Goal: Navigation & Orientation: Find specific page/section

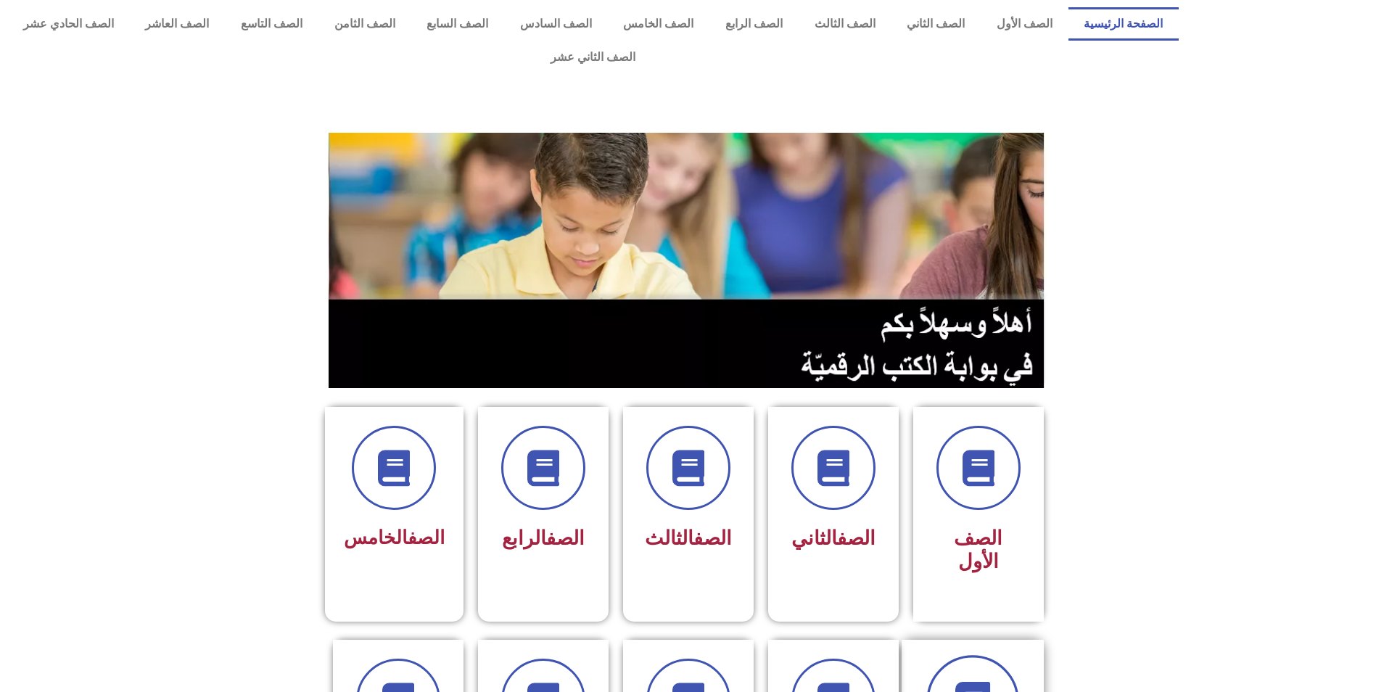
click at [996, 655] on span at bounding box center [973, 701] width 93 height 93
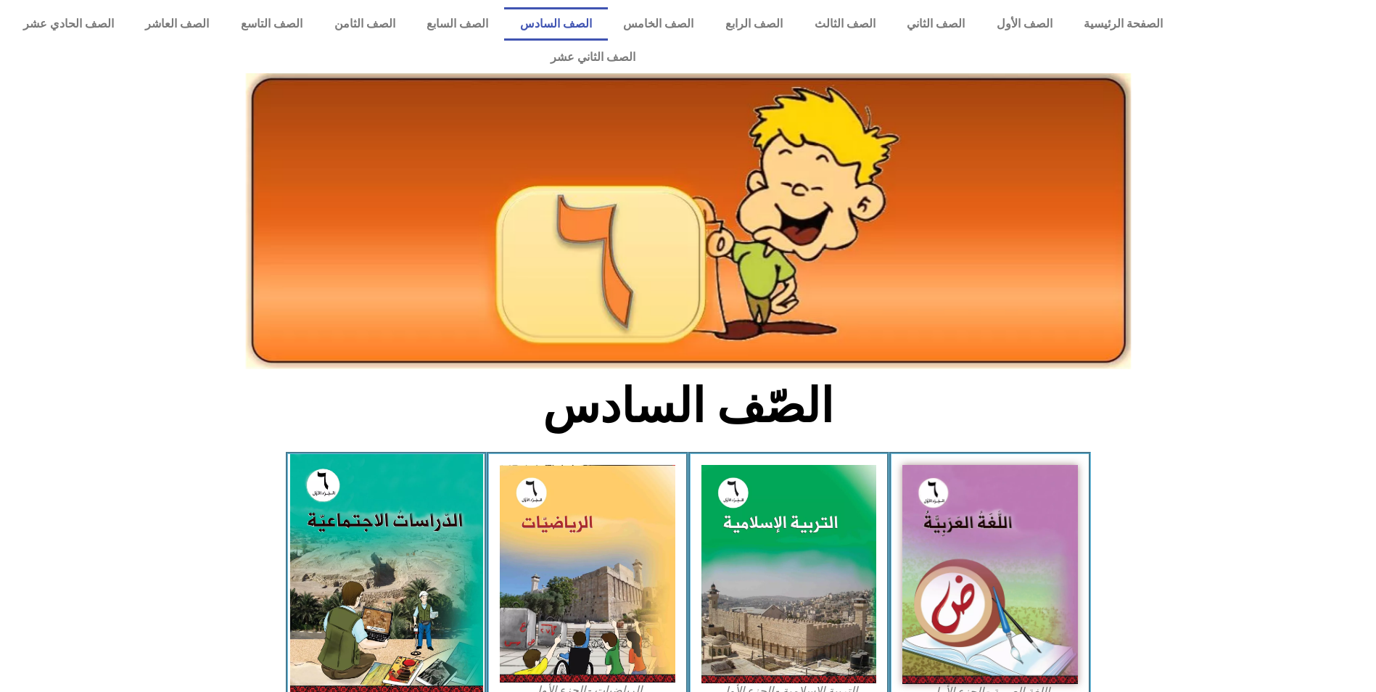
click at [451, 529] on img at bounding box center [386, 574] width 193 height 241
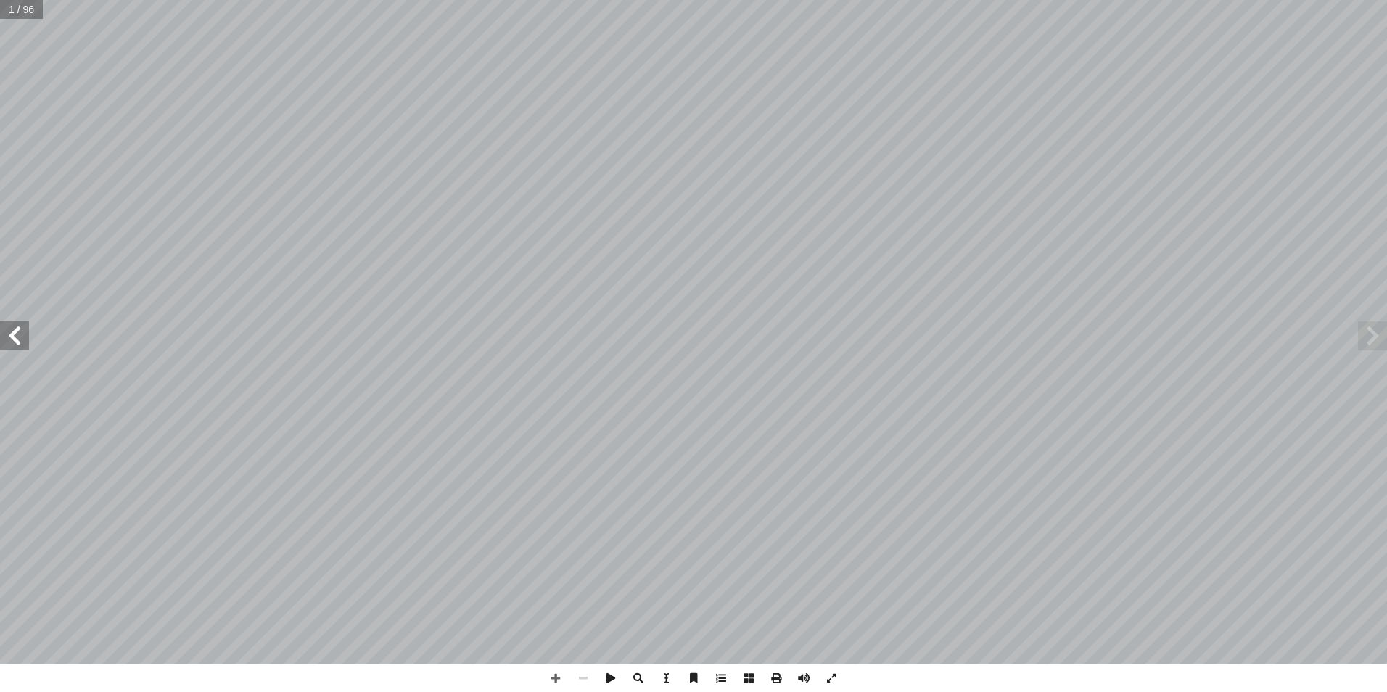
click at [16, 339] on span at bounding box center [14, 335] width 29 height 29
click at [17, 339] on span at bounding box center [14, 335] width 29 height 29
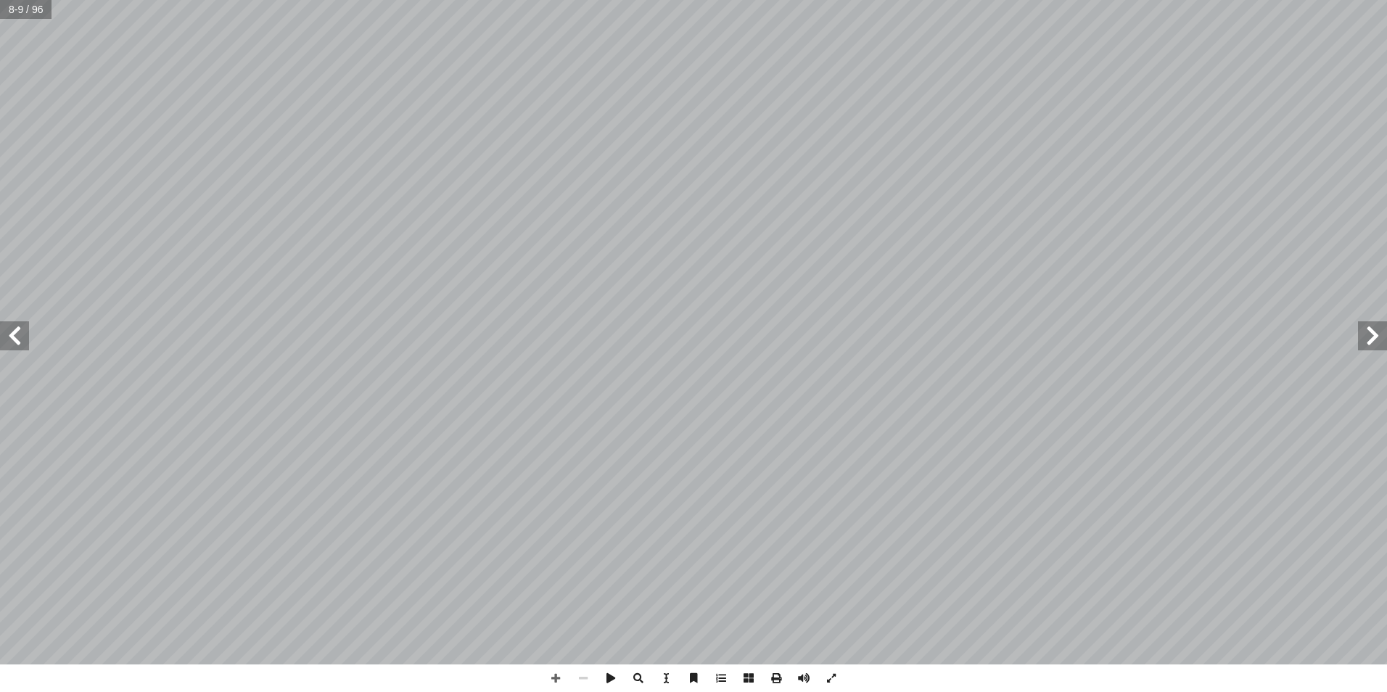
click at [17, 339] on span at bounding box center [14, 335] width 29 height 29
click at [555, 681] on span at bounding box center [556, 679] width 28 height 28
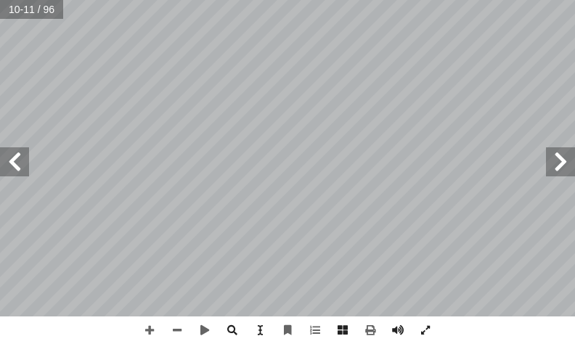
click at [256, 0] on html "الصفحة الرئيسية الصف الأول الصف الثاني الصف الثالث الصف الرابع الصف الخامس الصف…" at bounding box center [287, 49] width 575 height 98
click at [9, 155] on span at bounding box center [14, 161] width 29 height 29
click at [12, 171] on span at bounding box center [14, 161] width 29 height 29
click at [18, 173] on span at bounding box center [14, 161] width 29 height 29
